Goal: Task Accomplishment & Management: Manage account settings

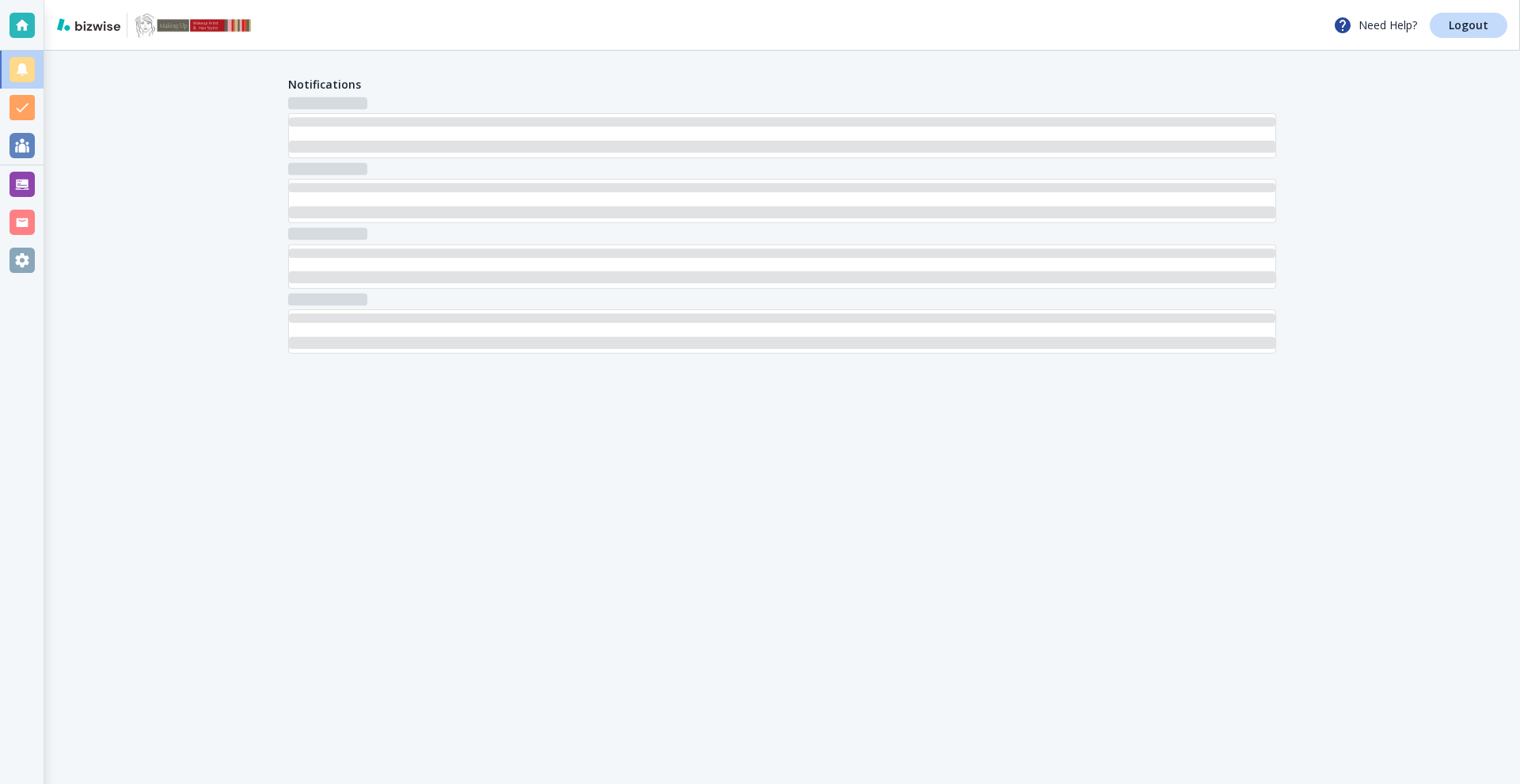
click at [0, 179] on div at bounding box center [21, 184] width 44 height 38
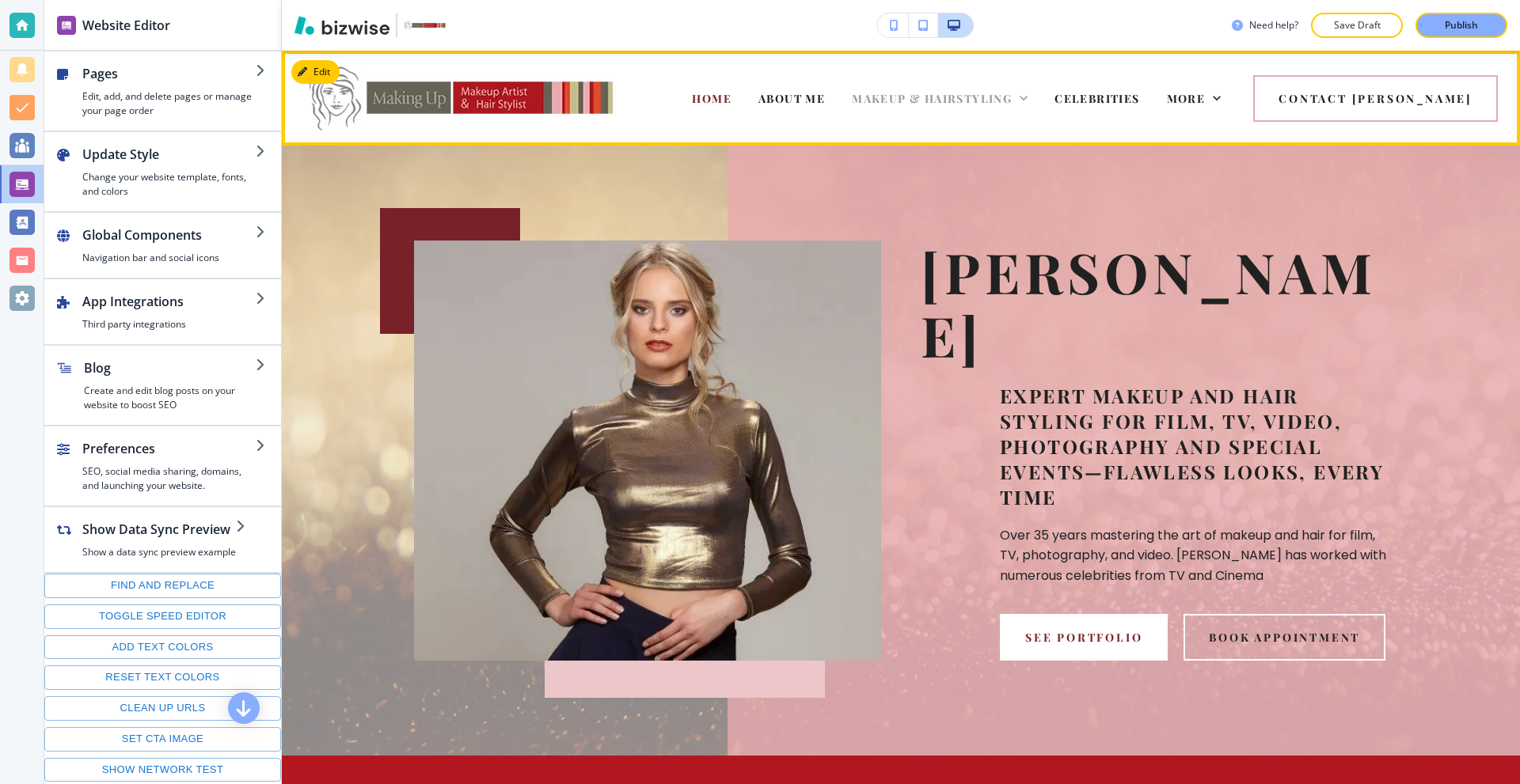
click at [1032, 98] on icon at bounding box center [1024, 98] width 16 height 16
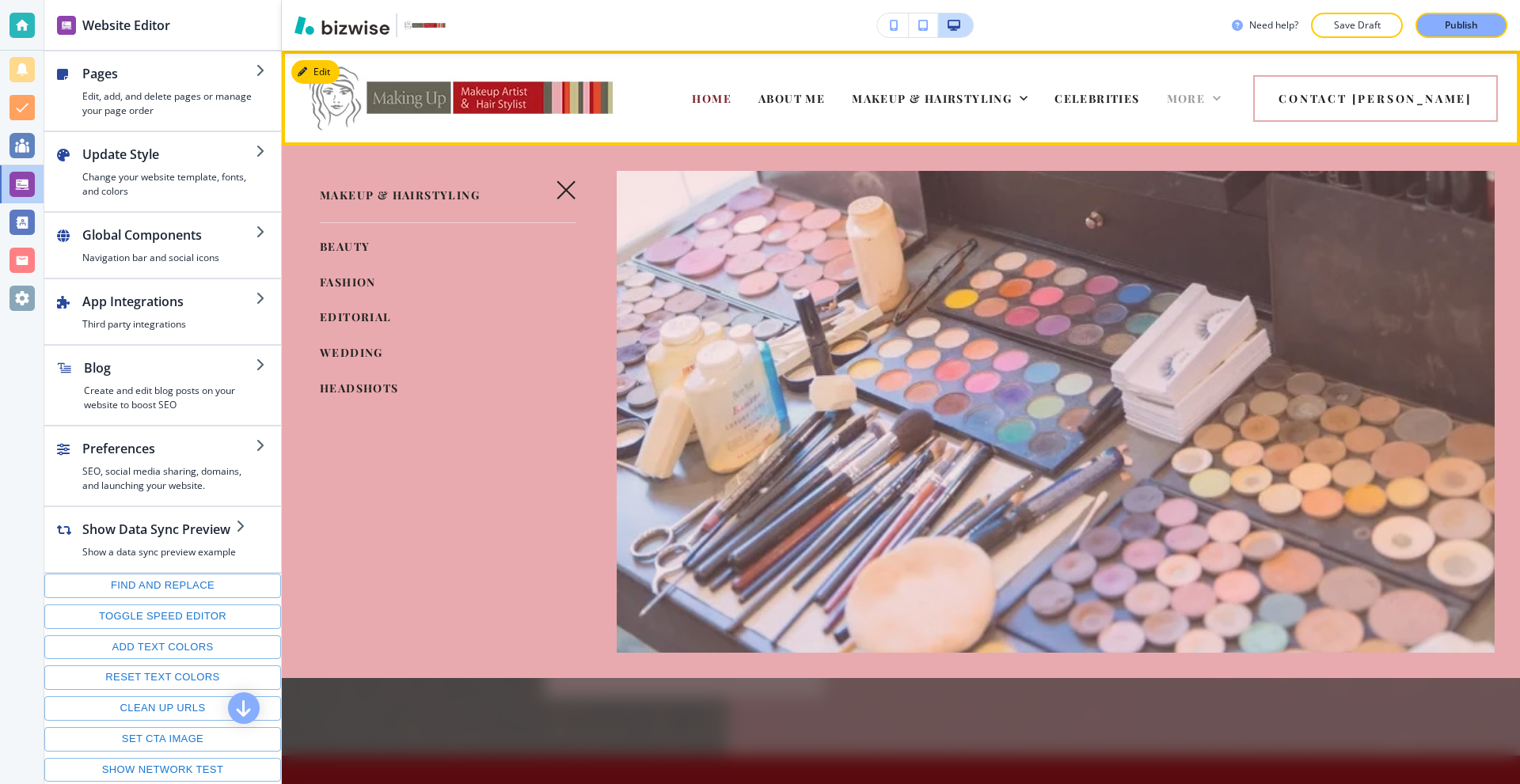
click at [1206, 100] on span "More" at bounding box center [1186, 98] width 39 height 15
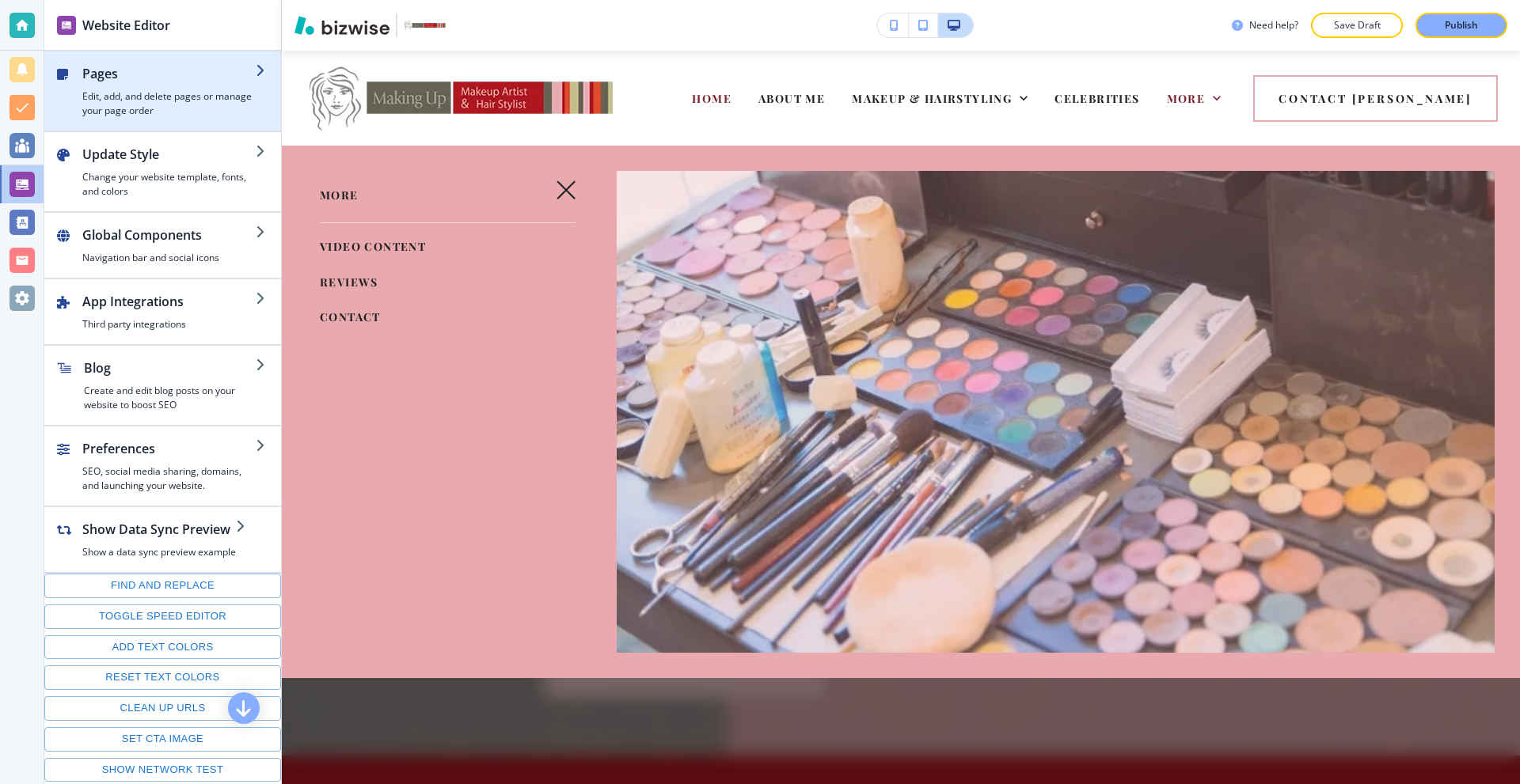
click at [168, 89] on div "button" at bounding box center [169, 85] width 173 height 6
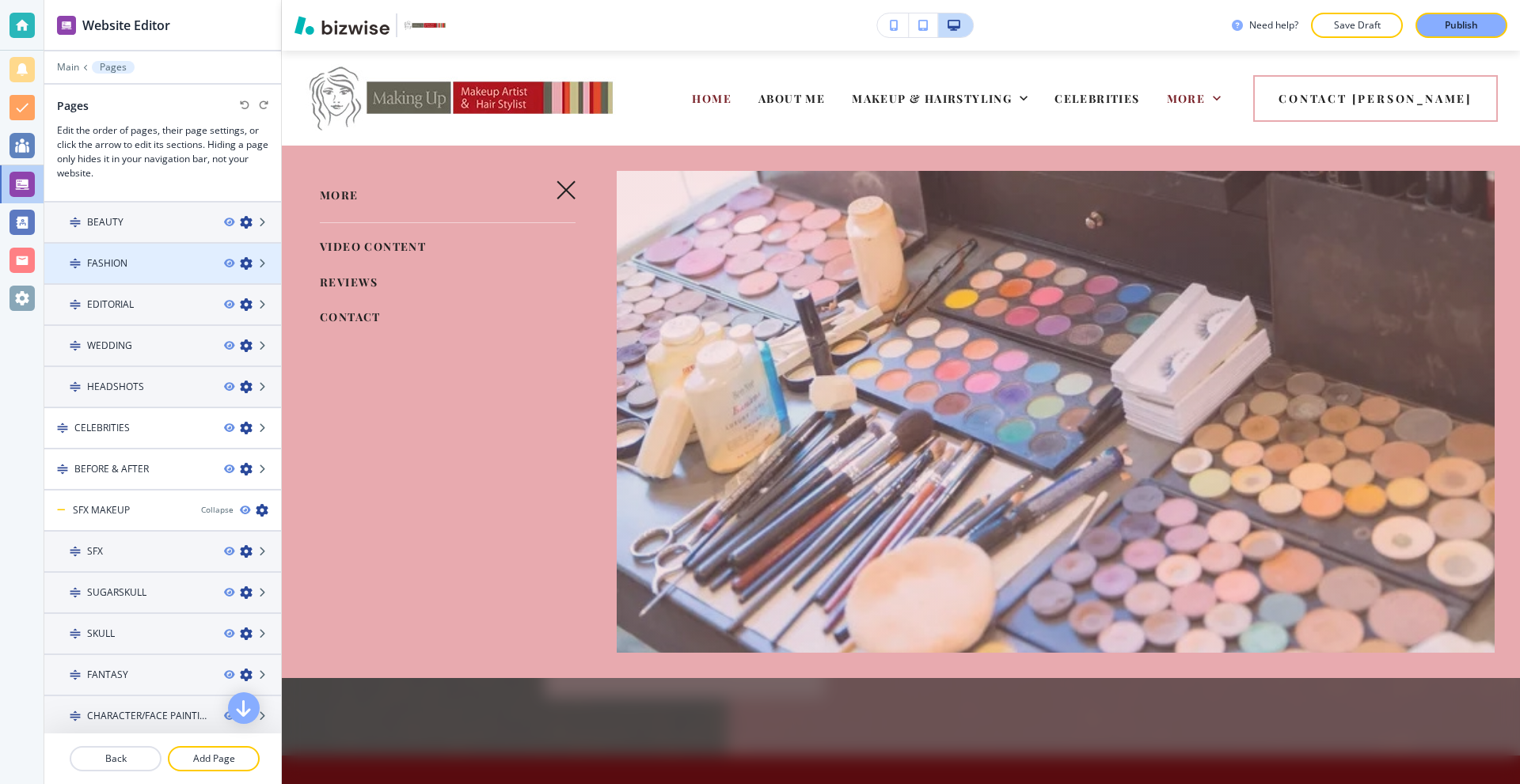
scroll to position [79, 0]
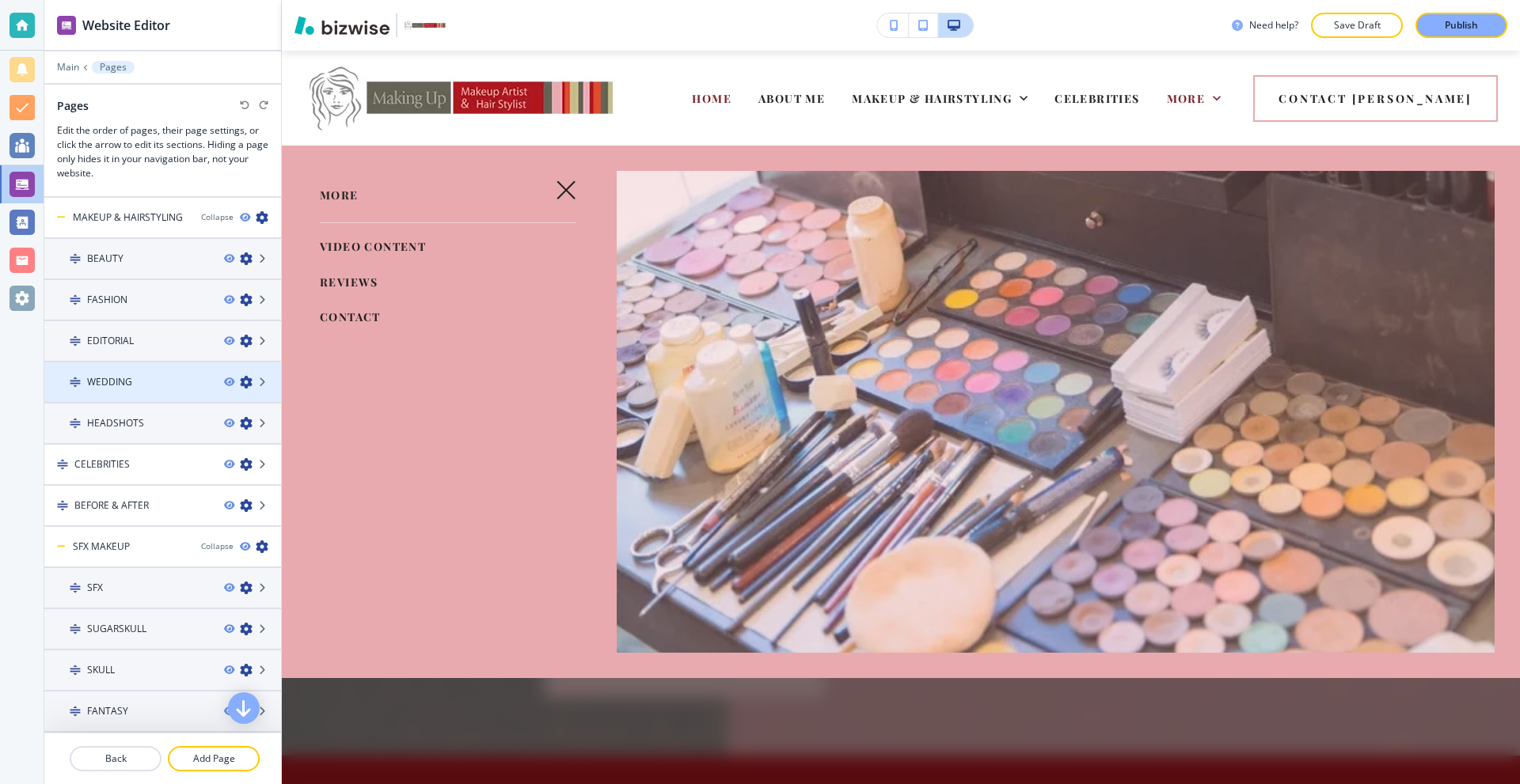
click at [146, 367] on div at bounding box center [163, 369] width 237 height 12
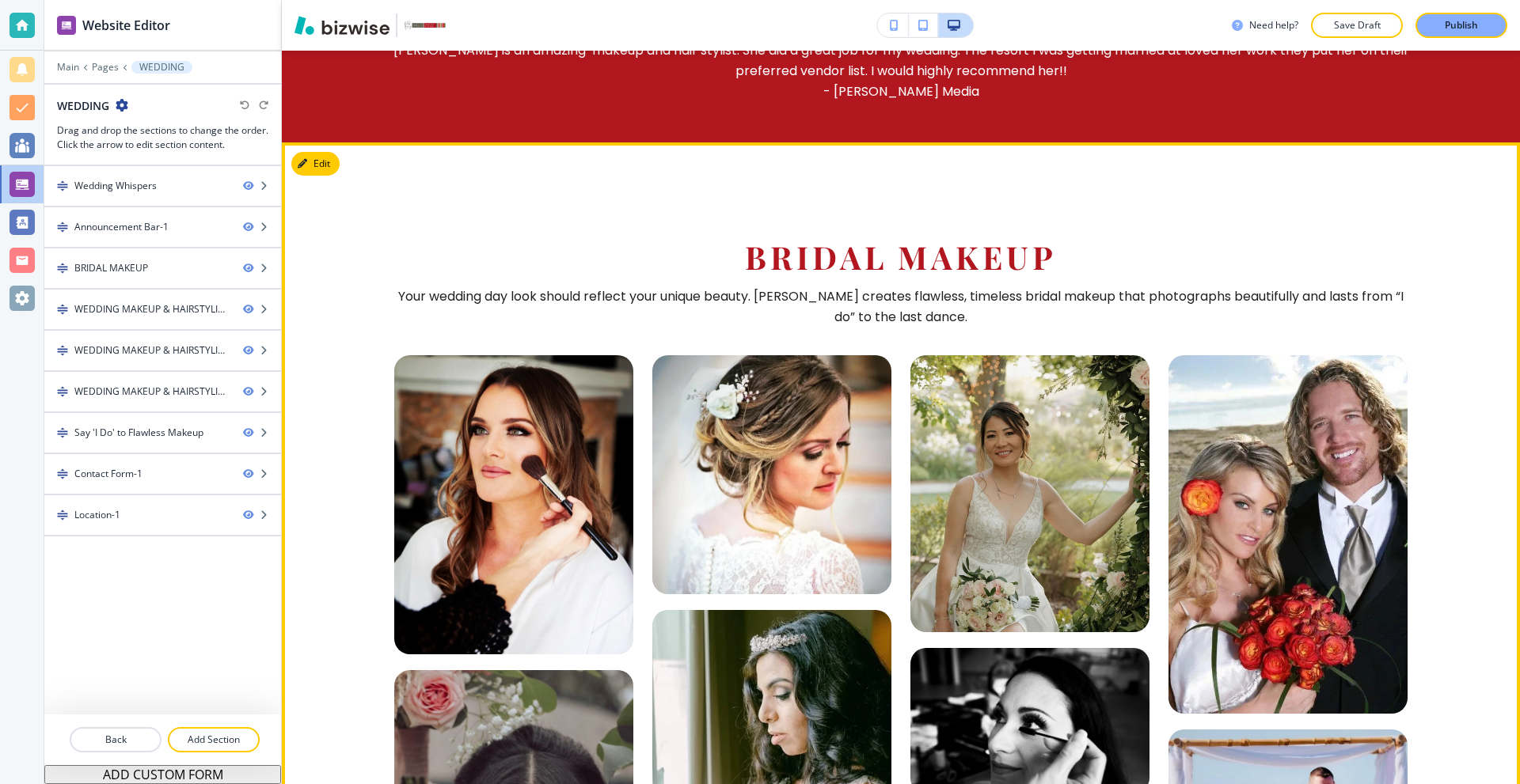
scroll to position [947, 0]
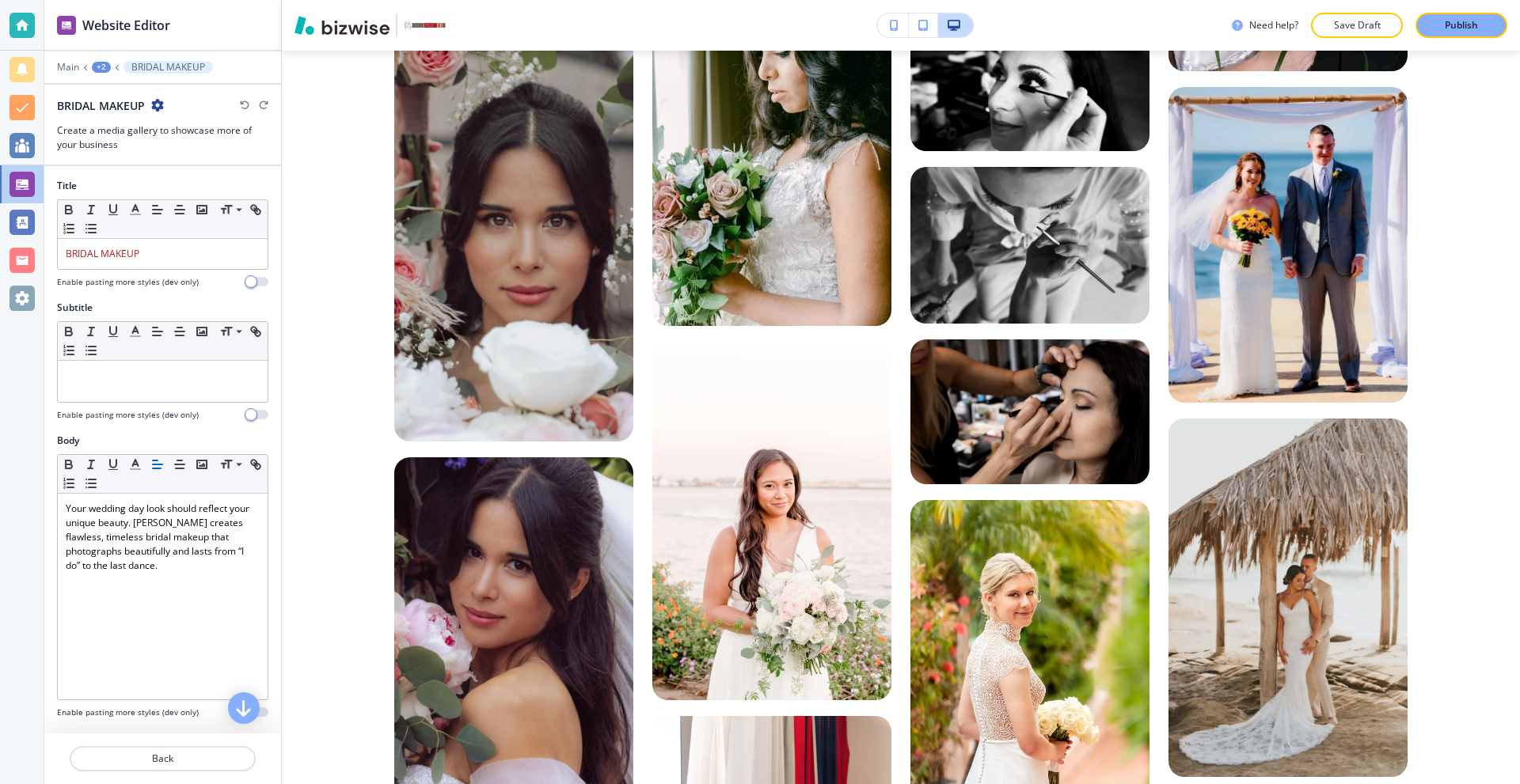
scroll to position [396, 0]
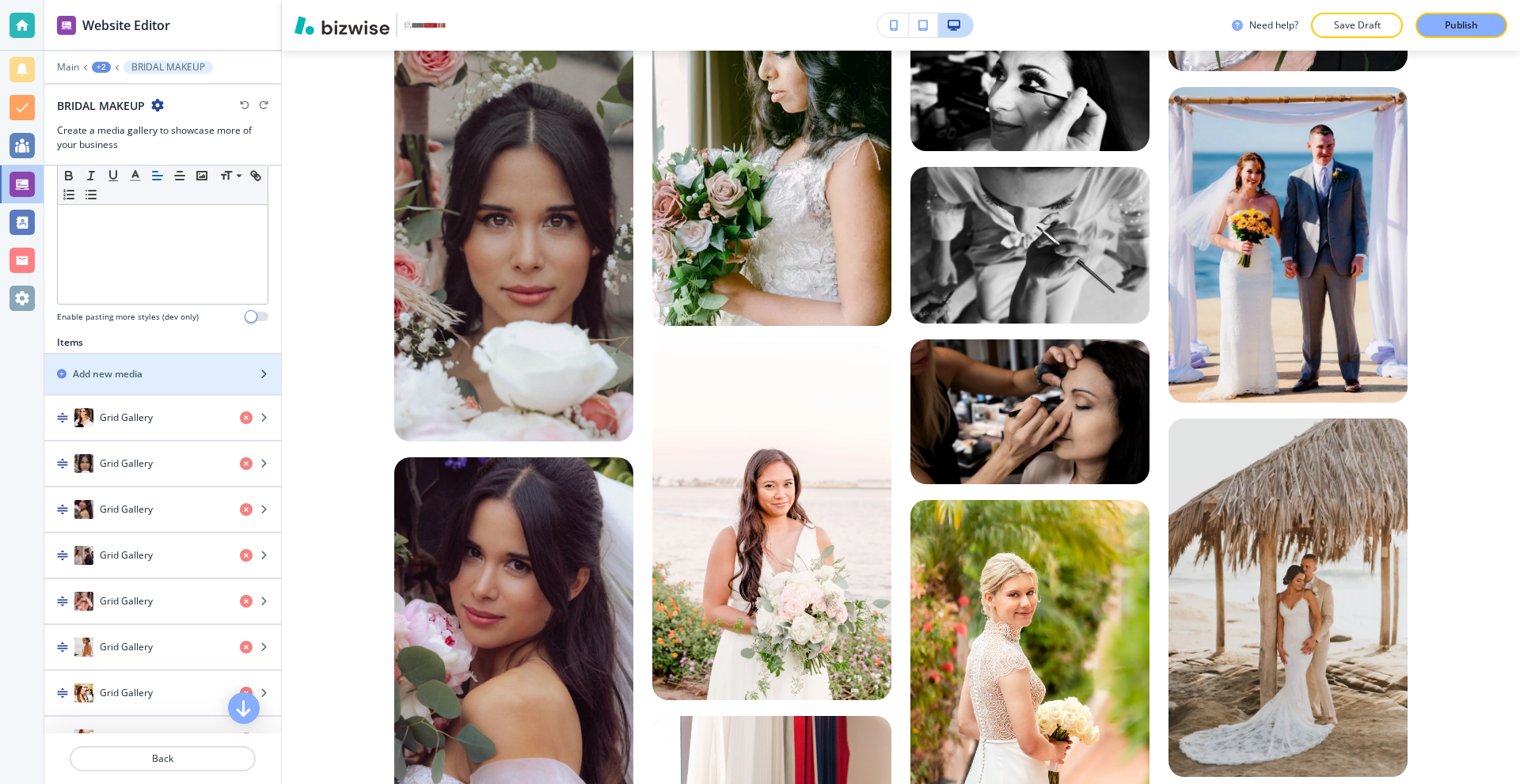
click at [141, 372] on h2 "Add new media" at bounding box center [108, 374] width 69 height 14
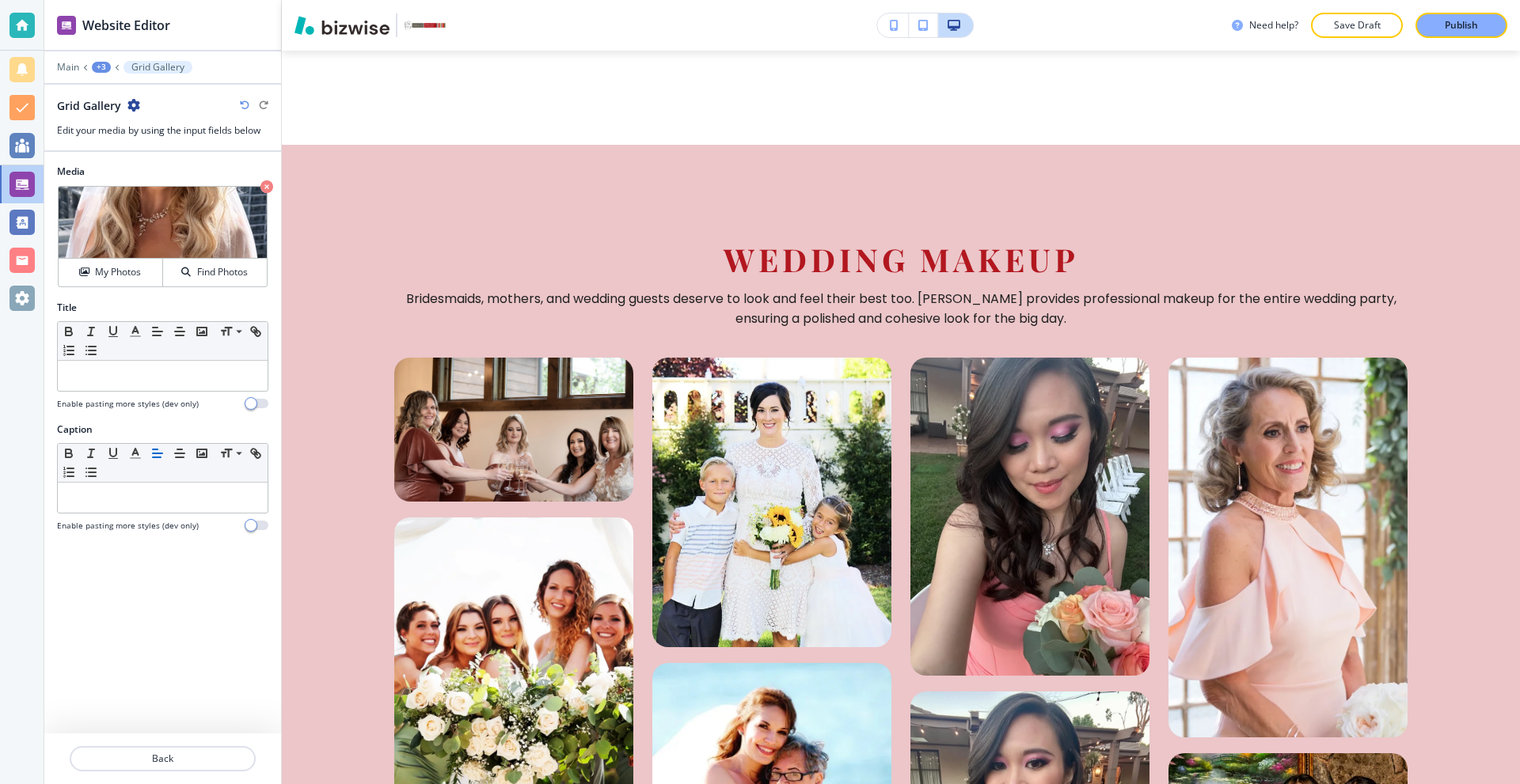
scroll to position [4868, 0]
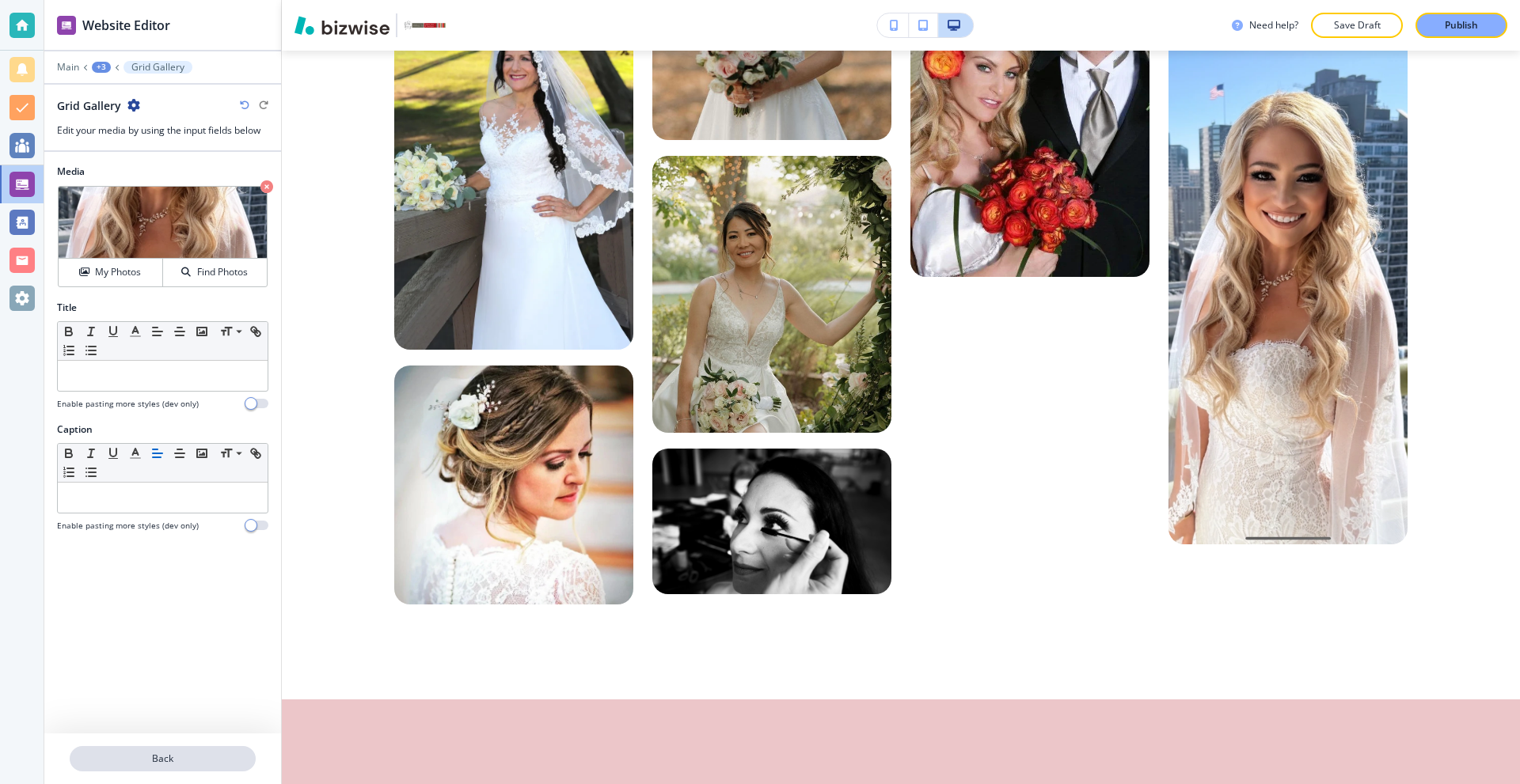
click at [143, 752] on p "Back" at bounding box center [163, 759] width 183 height 14
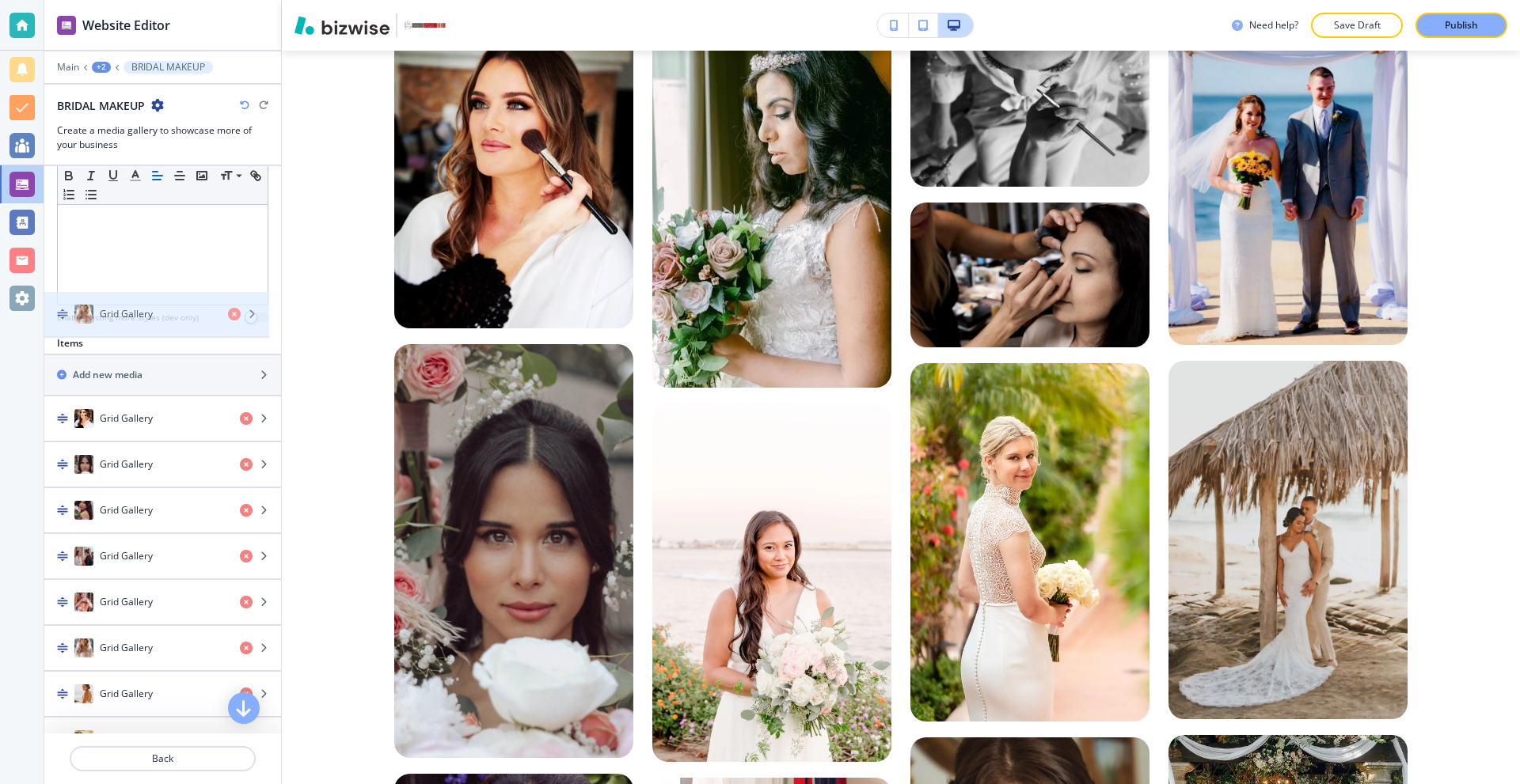
scroll to position [396, 0]
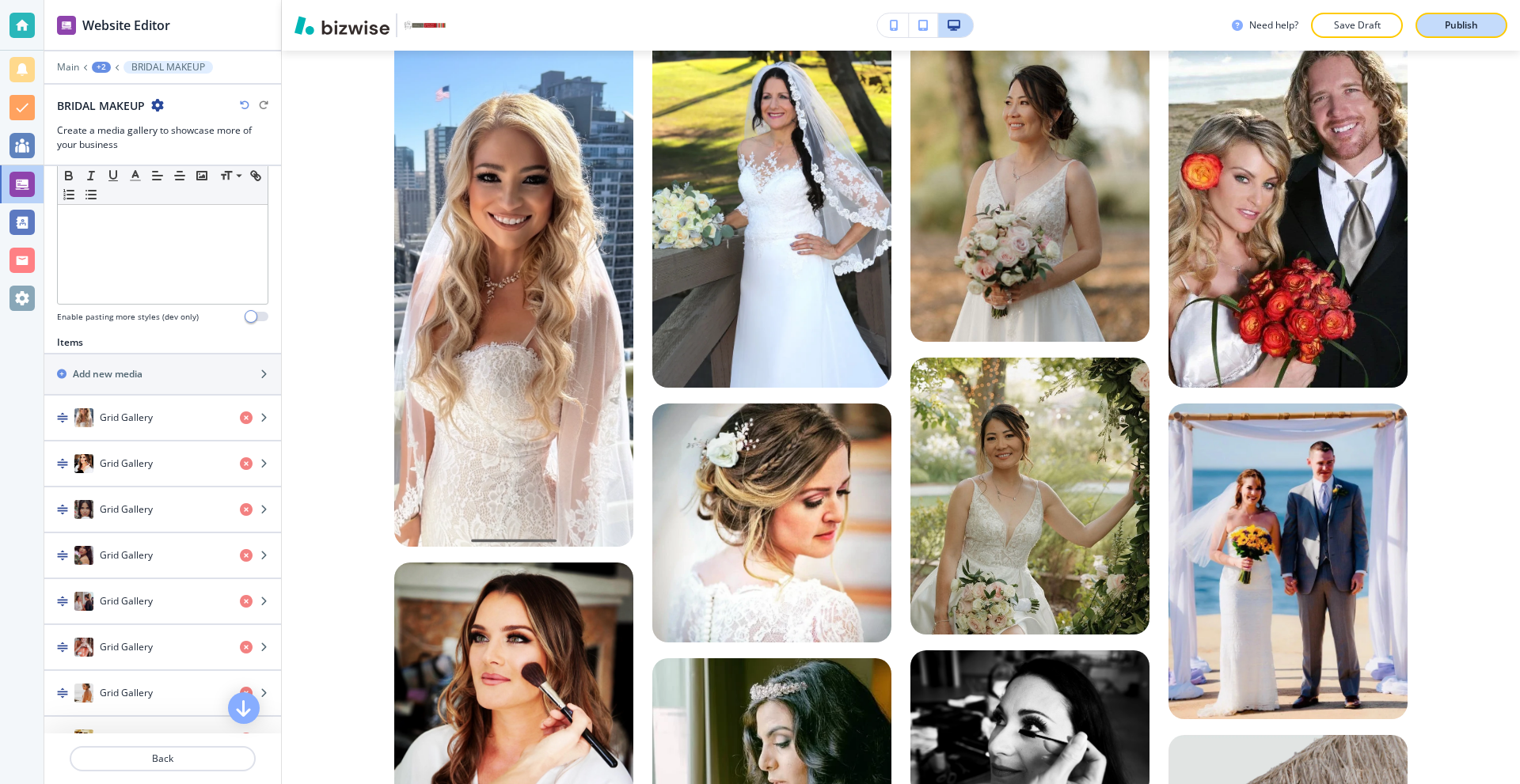
click at [1460, 23] on p "Publish" at bounding box center [1460, 25] width 33 height 14
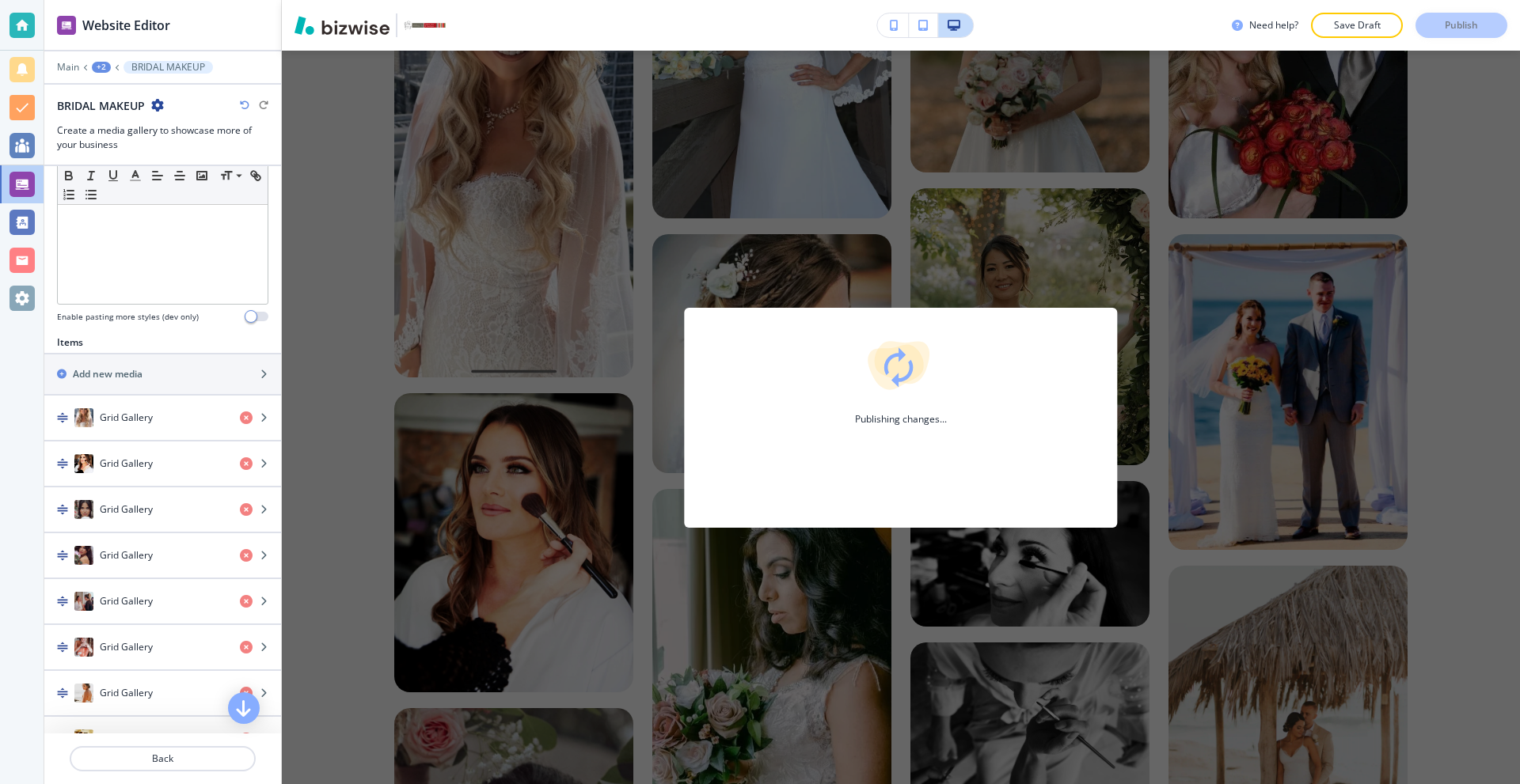
scroll to position [1117, 0]
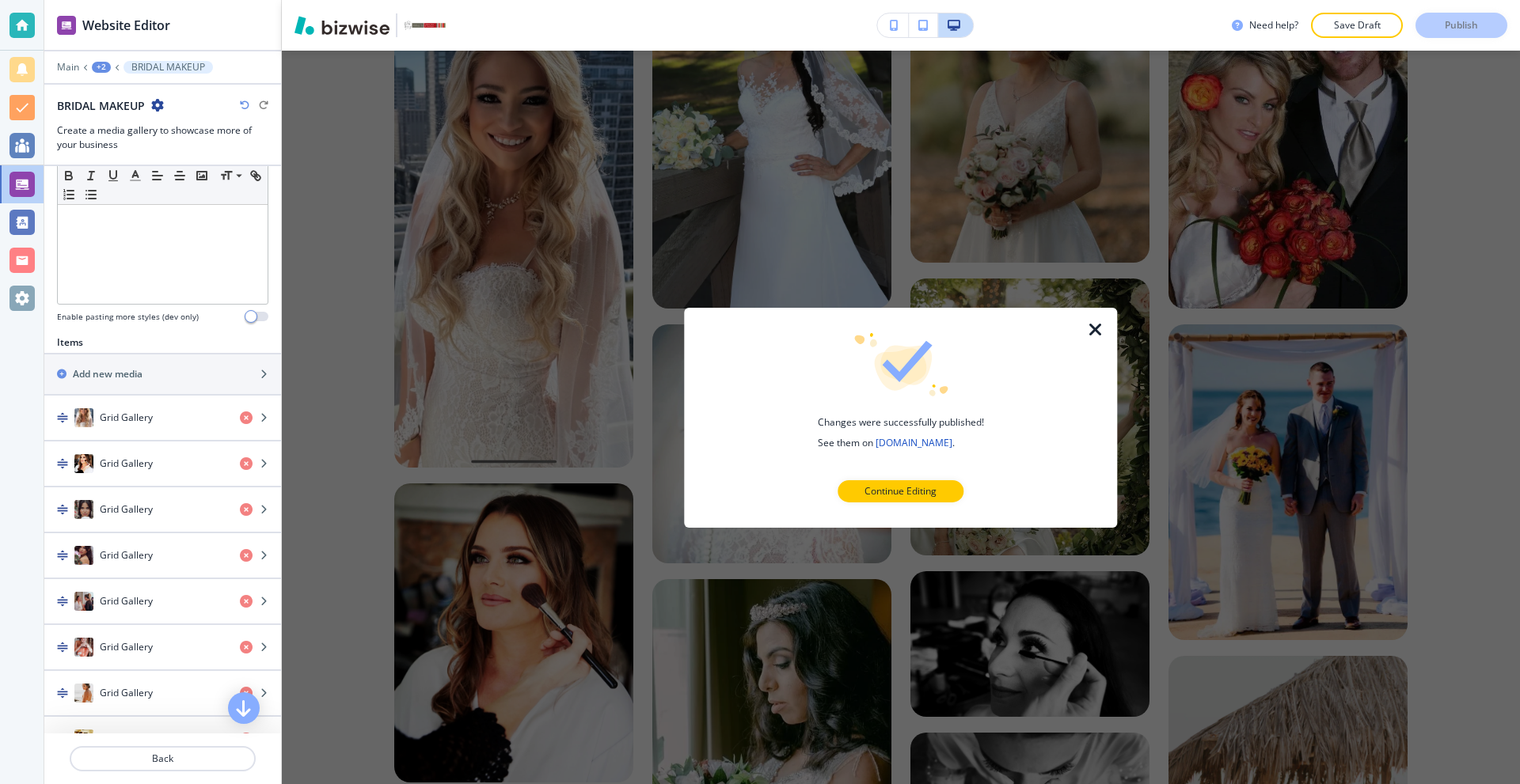
click at [1100, 333] on icon "button" at bounding box center [1095, 329] width 19 height 19
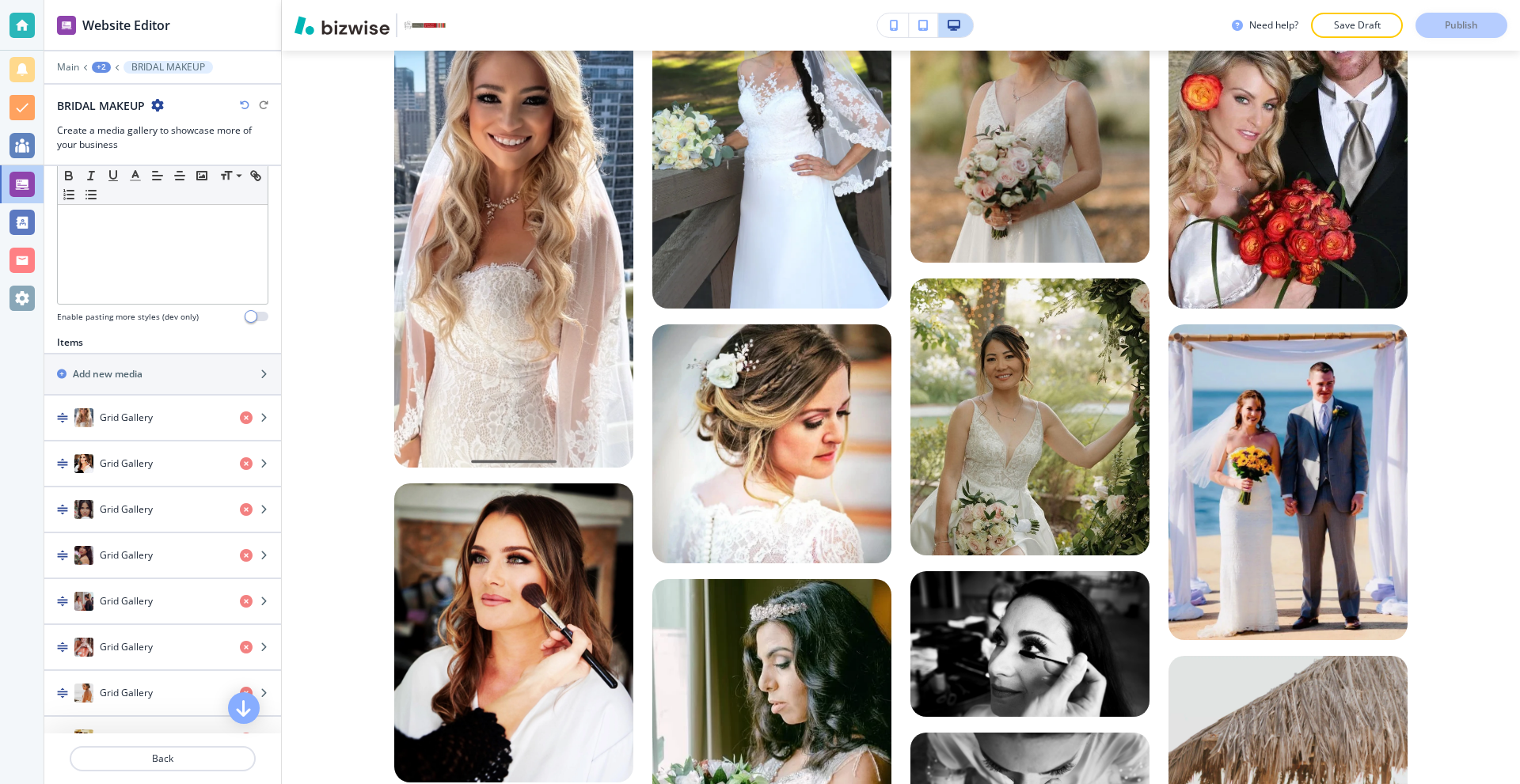
click at [23, 17] on div at bounding box center [22, 25] width 25 height 25
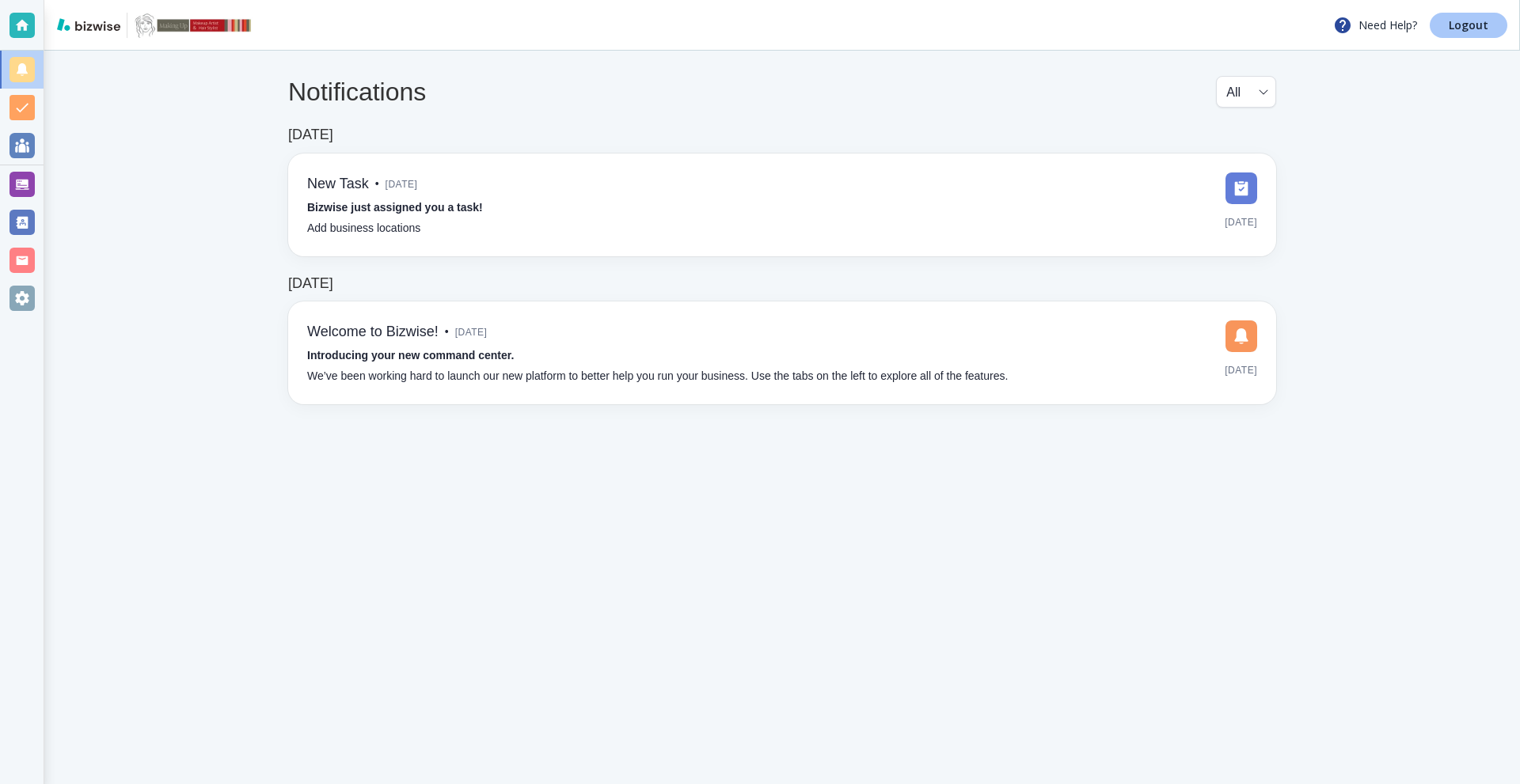
click at [1477, 31] on p "Logout" at bounding box center [1468, 25] width 40 height 11
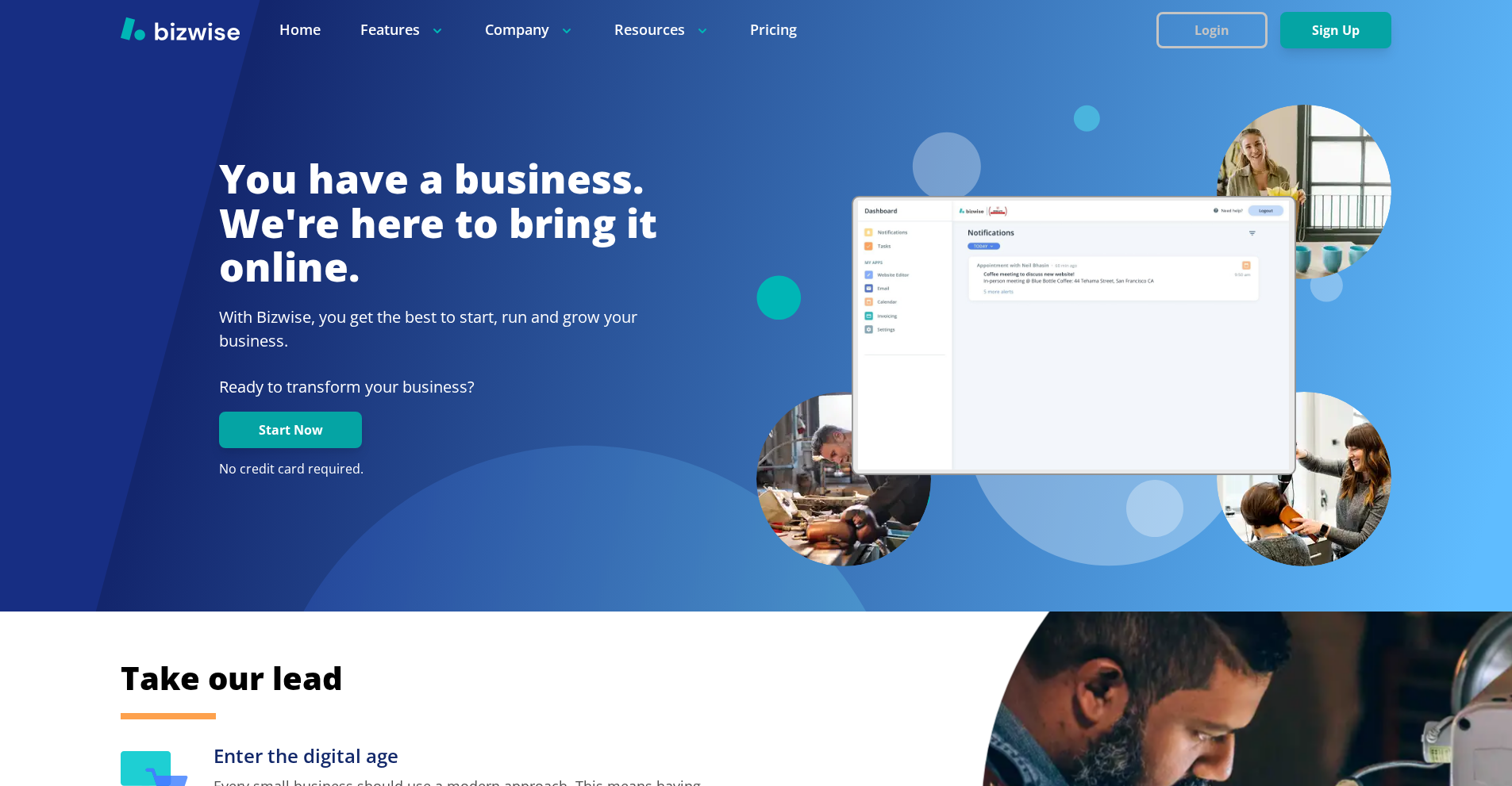
click at [1213, 20] on button "Login" at bounding box center [1212, 29] width 111 height 37
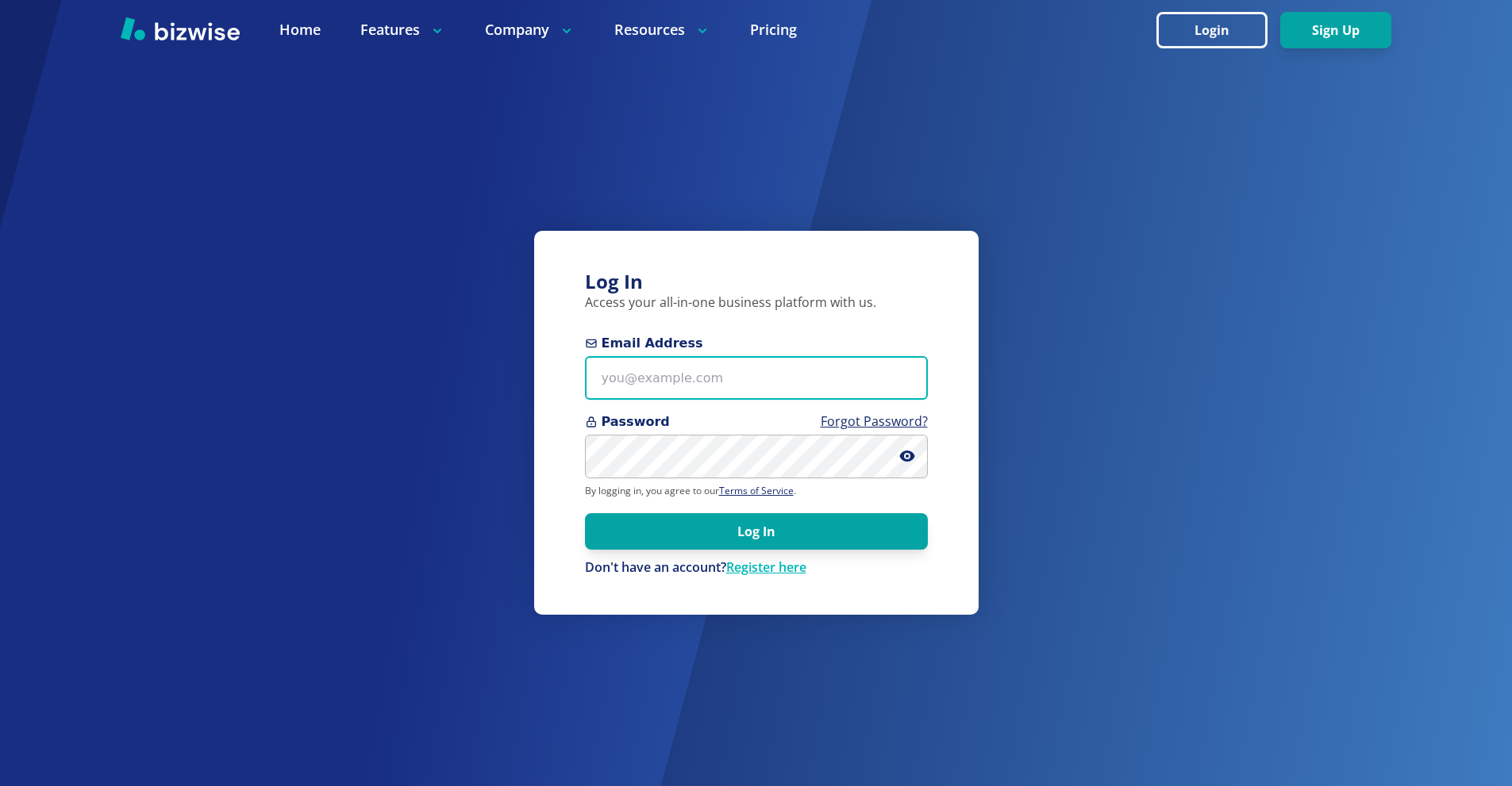
click at [757, 381] on input "Email Address" at bounding box center [756, 378] width 343 height 44
paste input "doris@dorislew.com"
type input "doris@dorislew.com"
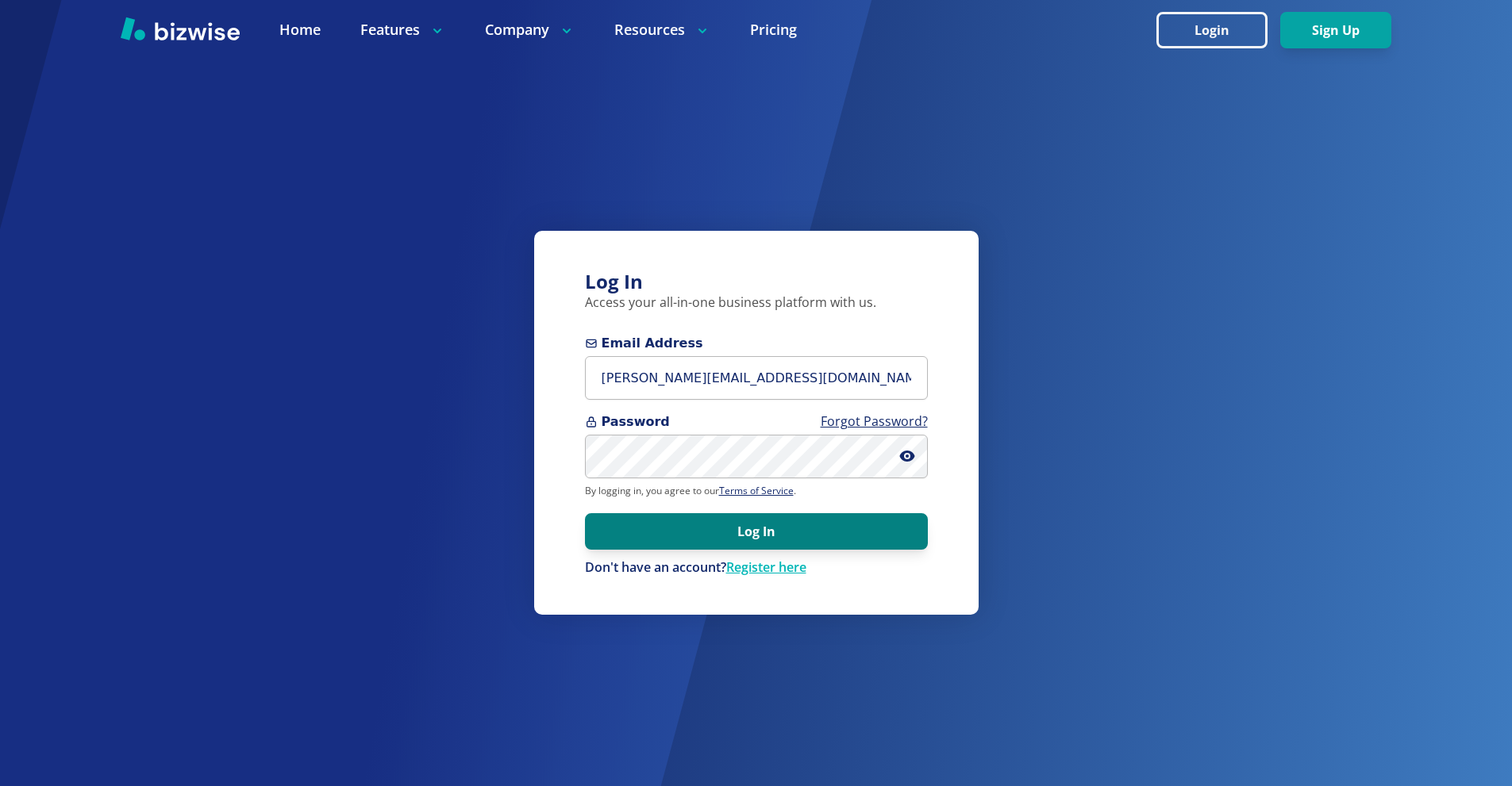
click at [752, 513] on form "Email Address doris@dorislew.com Password Forgot Password? By logging in, you a…" at bounding box center [756, 455] width 343 height 242
click at [752, 534] on button "Log In" at bounding box center [756, 531] width 343 height 37
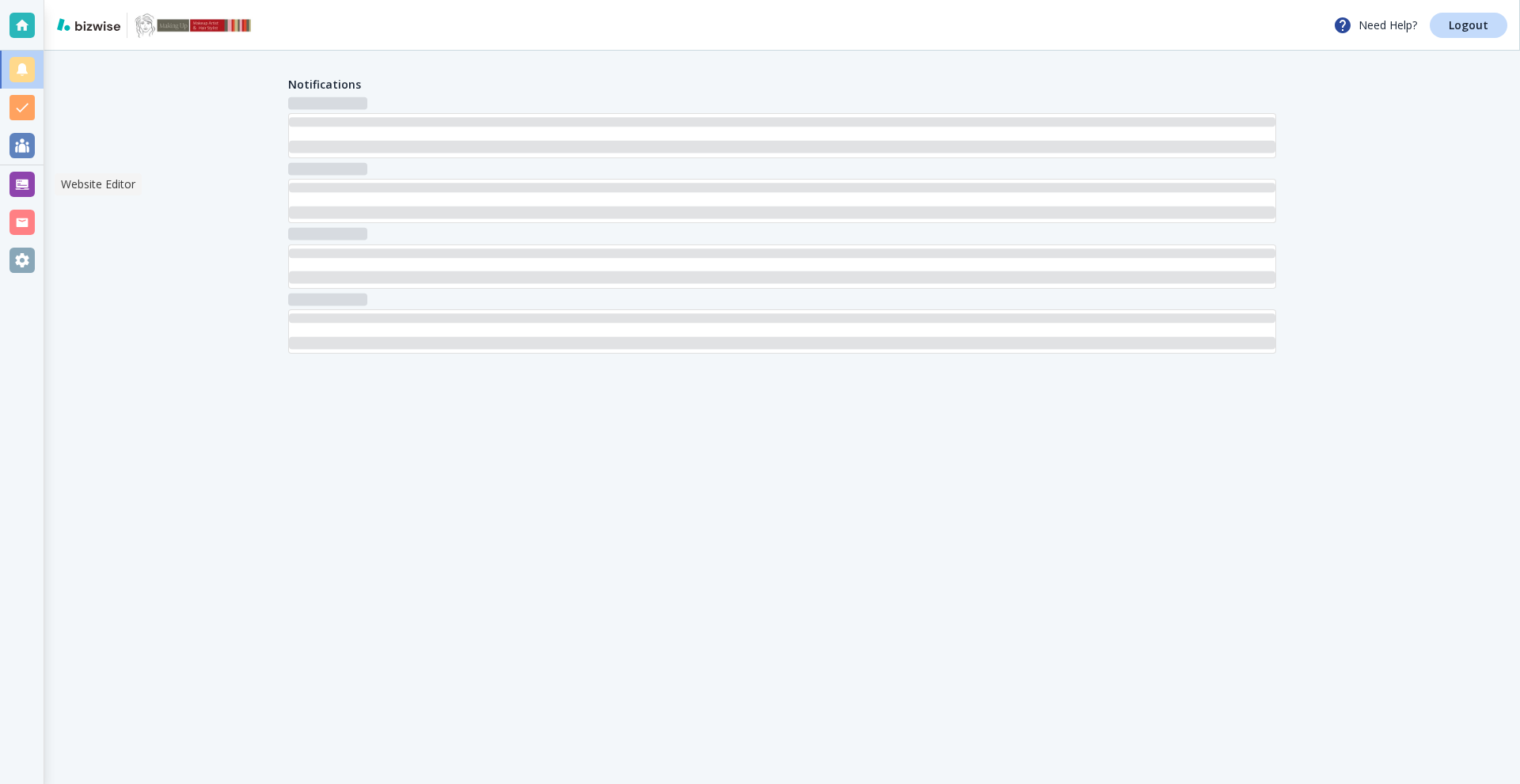
click at [18, 175] on div at bounding box center [22, 184] width 25 height 25
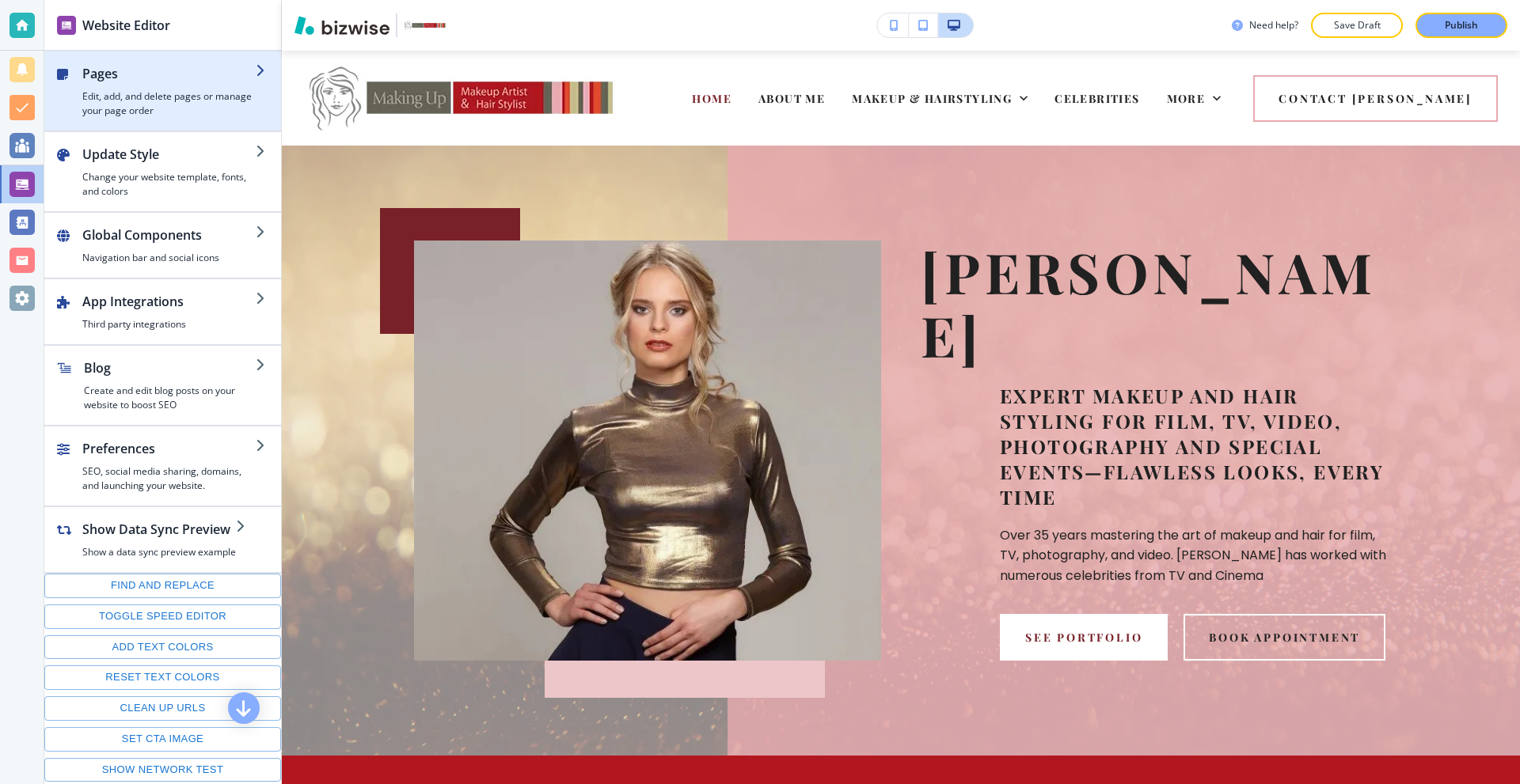
click at [157, 87] on div "button" at bounding box center [169, 85] width 173 height 6
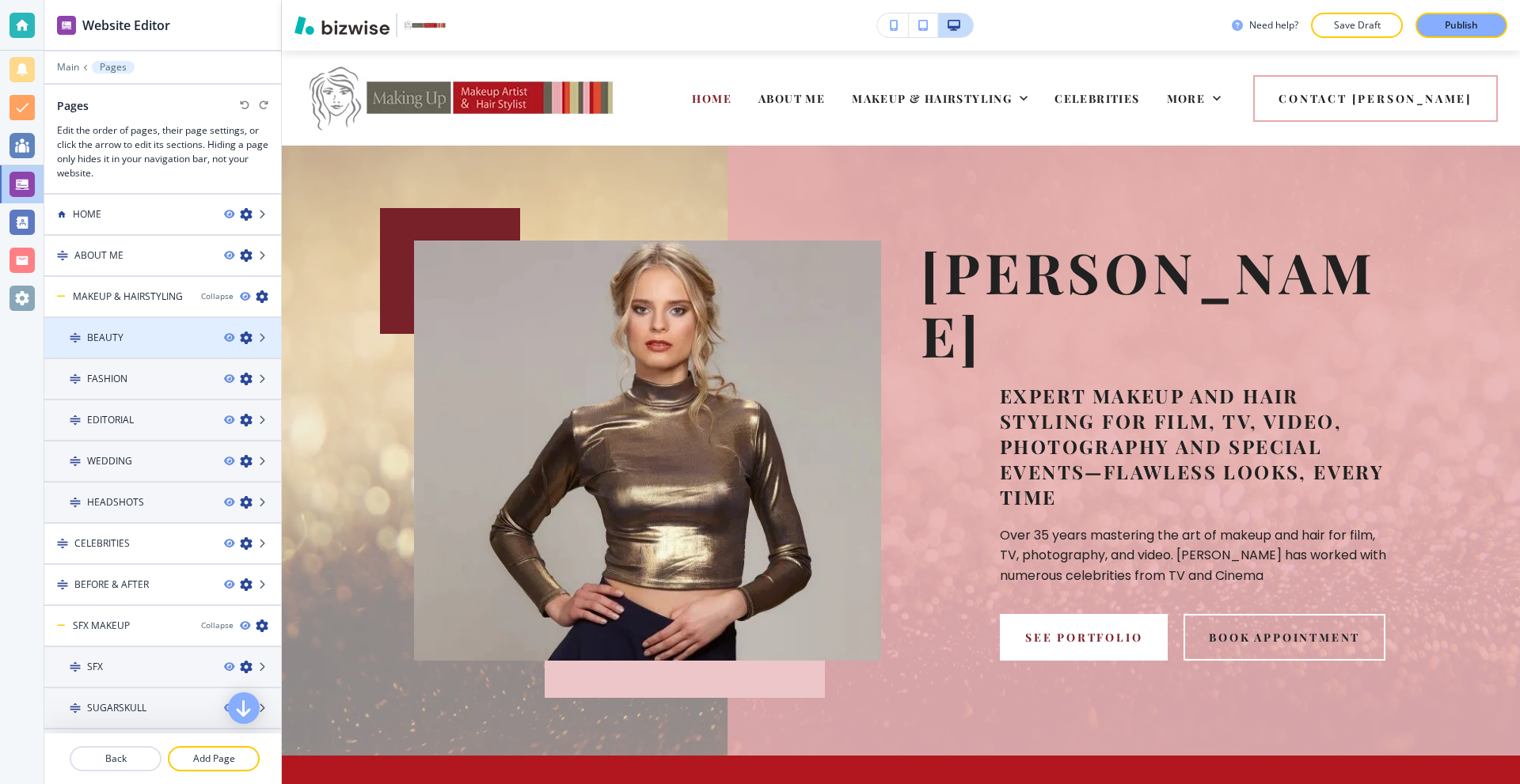
scroll to position [79, 0]
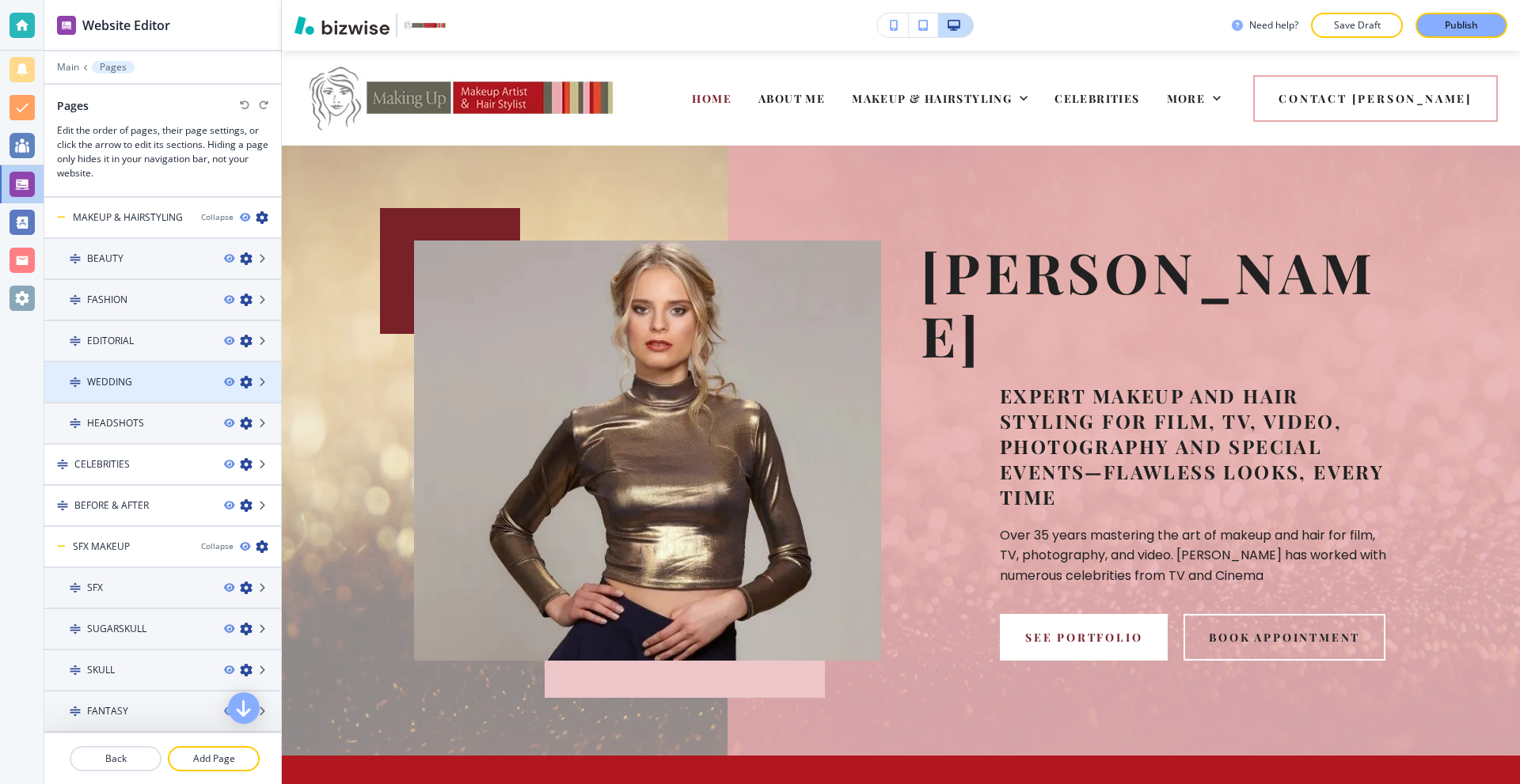
click at [160, 389] on div at bounding box center [163, 396] width 237 height 12
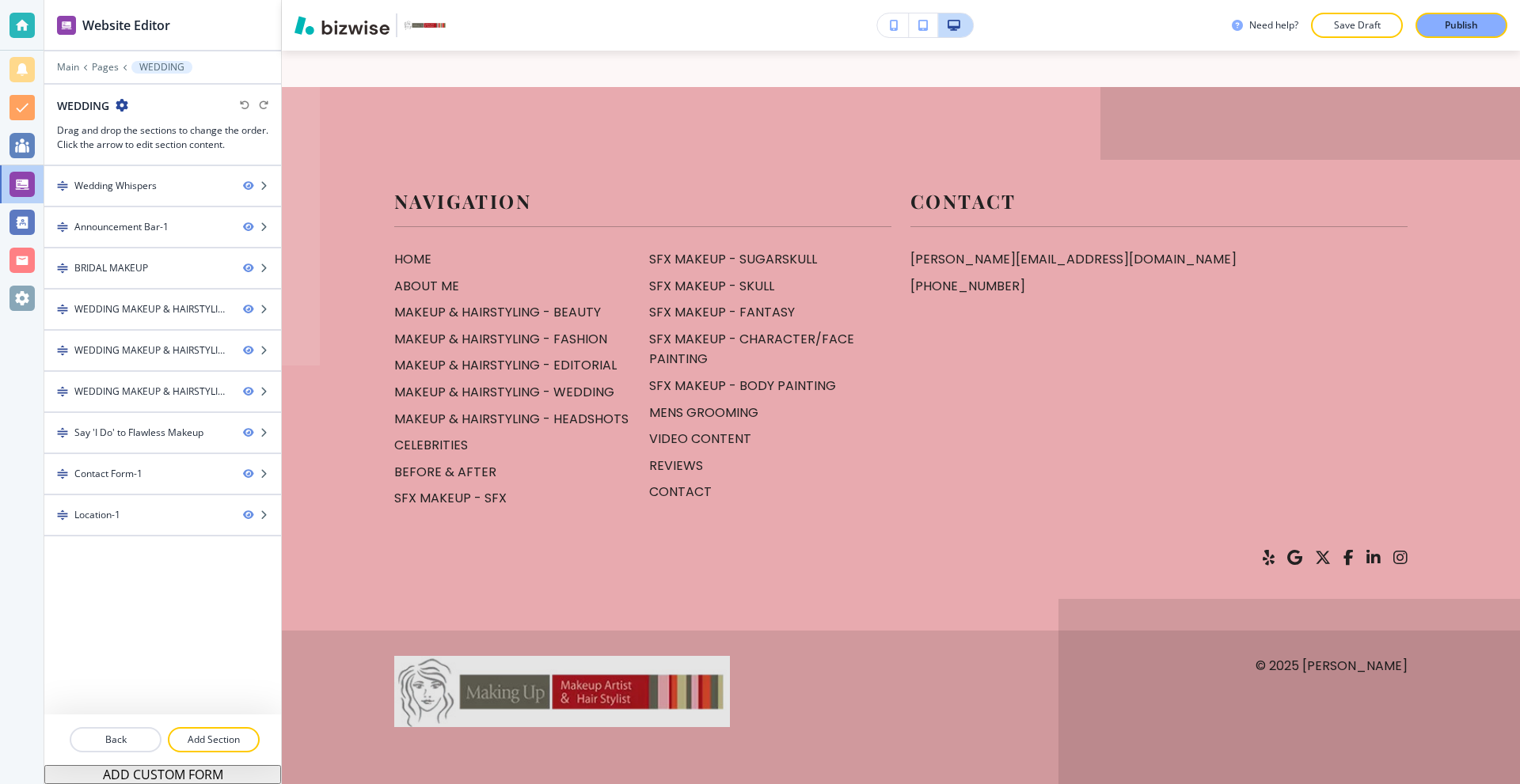
scroll to position [4826, 0]
click at [14, 16] on div at bounding box center [22, 25] width 25 height 25
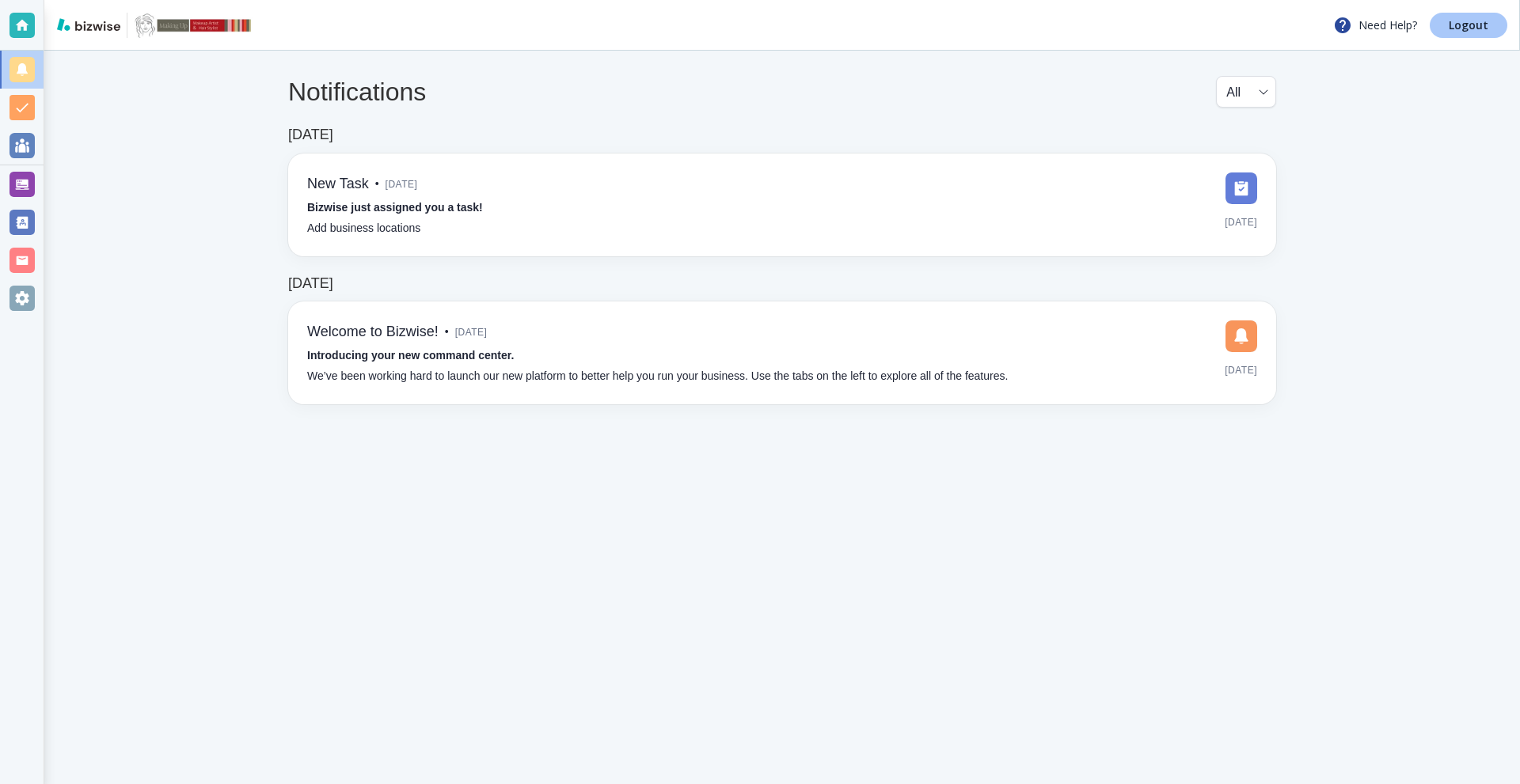
click at [1457, 25] on p "Logout" at bounding box center [1468, 25] width 40 height 11
